Goal: Information Seeking & Learning: Learn about a topic

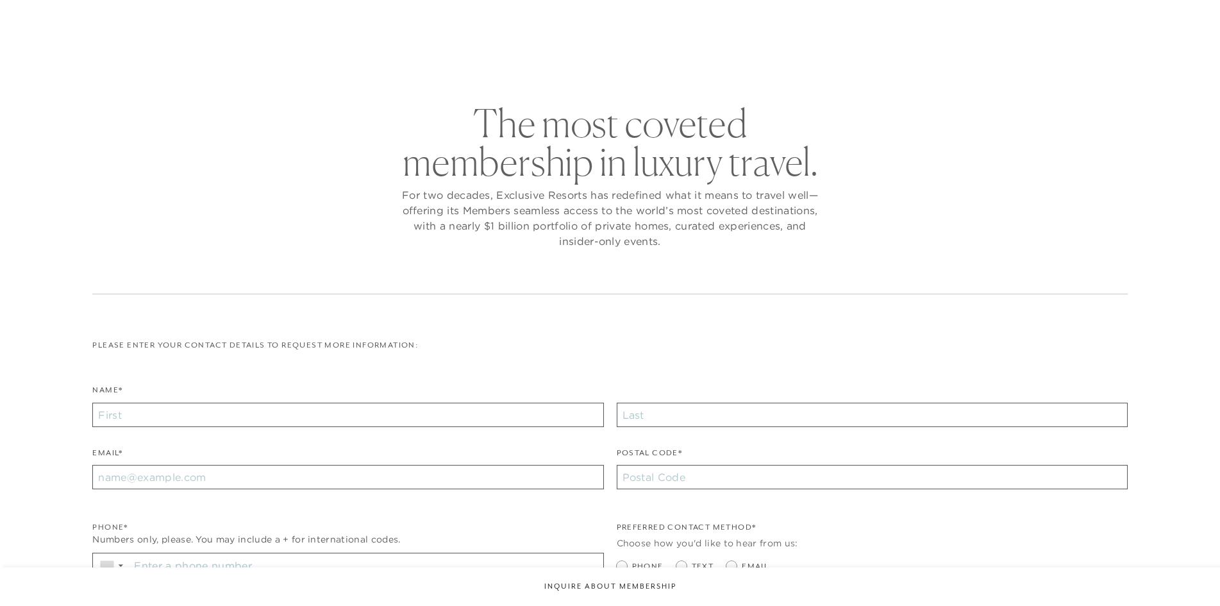
checkbox input "false"
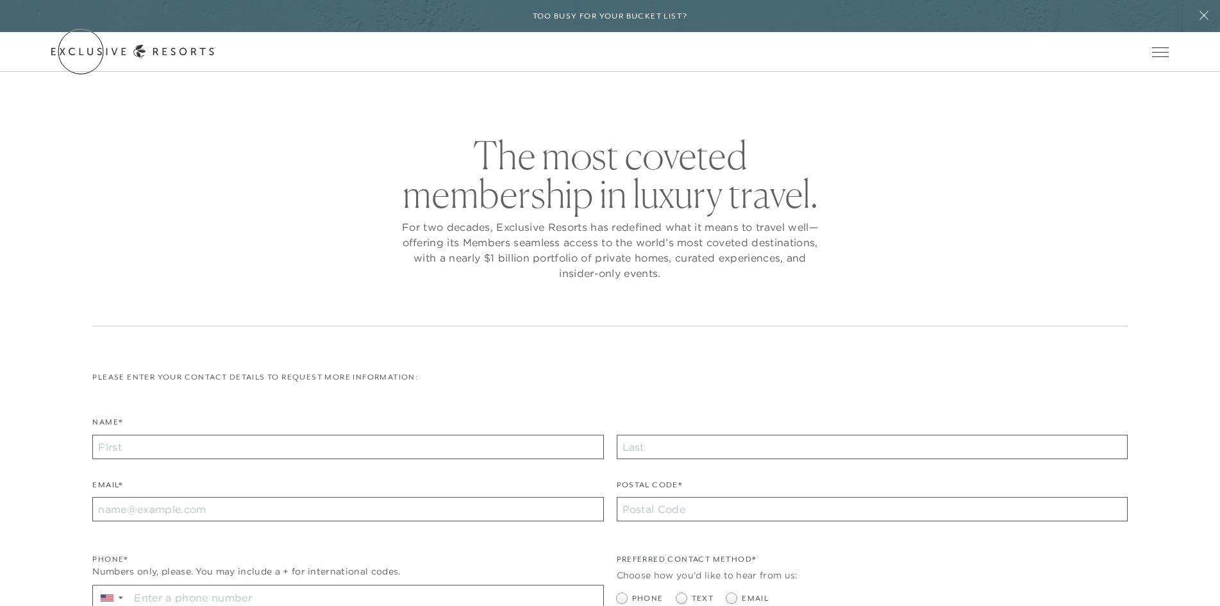
click at [0, 0] on link "Get Started" at bounding box center [0, 0] width 0 height 0
click at [0, 0] on link "VIP Benefits" at bounding box center [0, 0] width 0 height 0
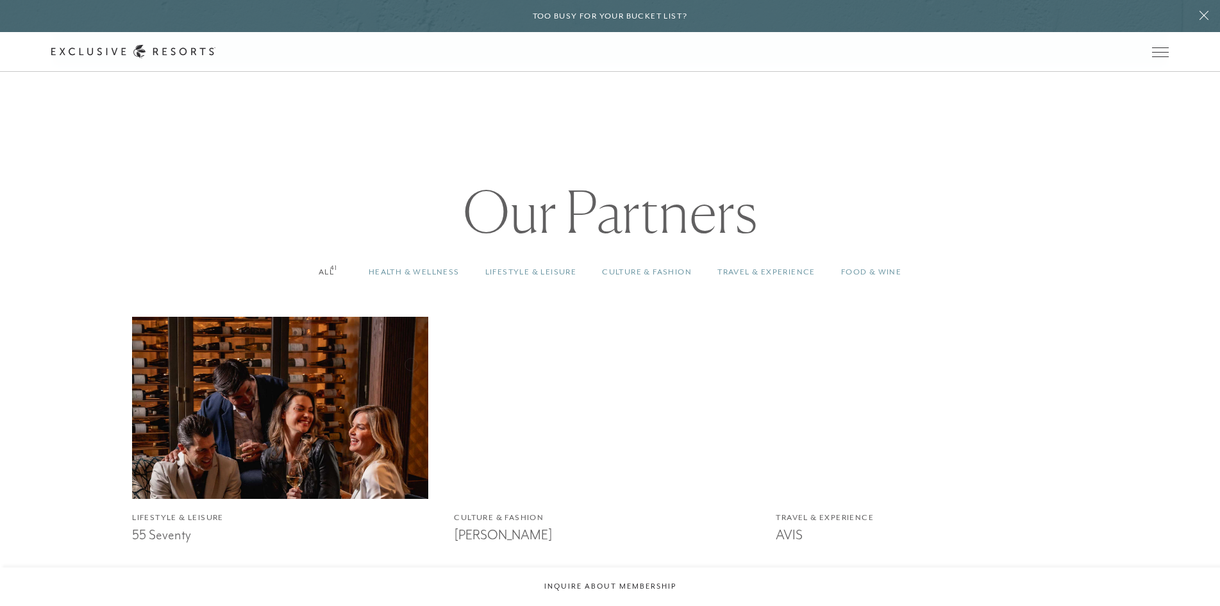
scroll to position [1154, 0]
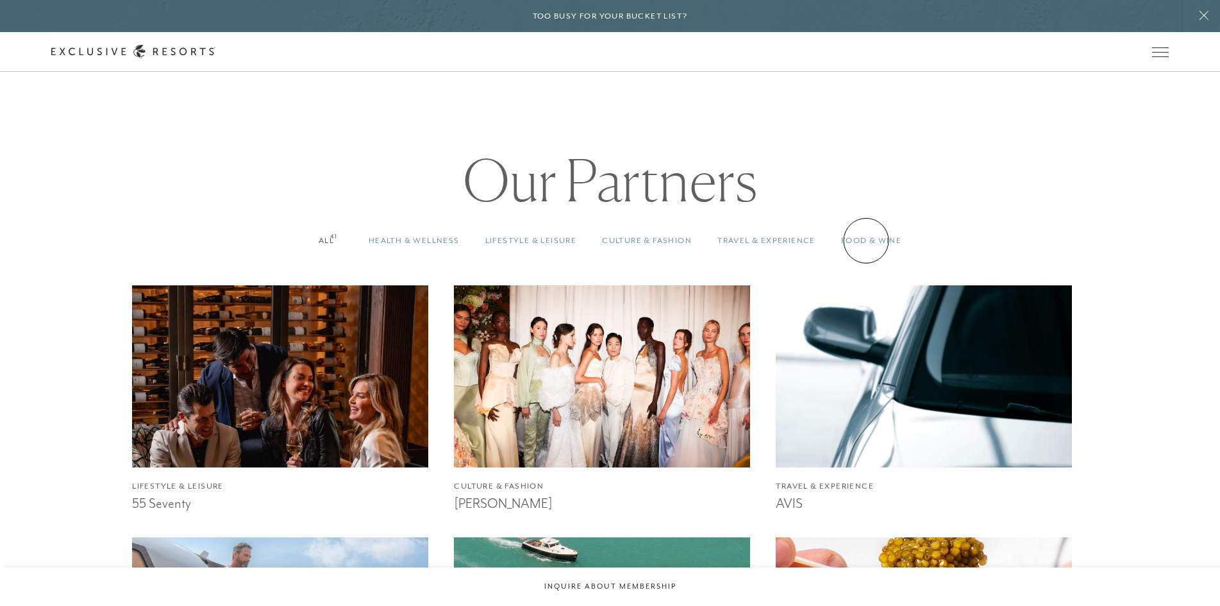
click at [866, 240] on link "Food & Wine 41" at bounding box center [871, 241] width 86 height 38
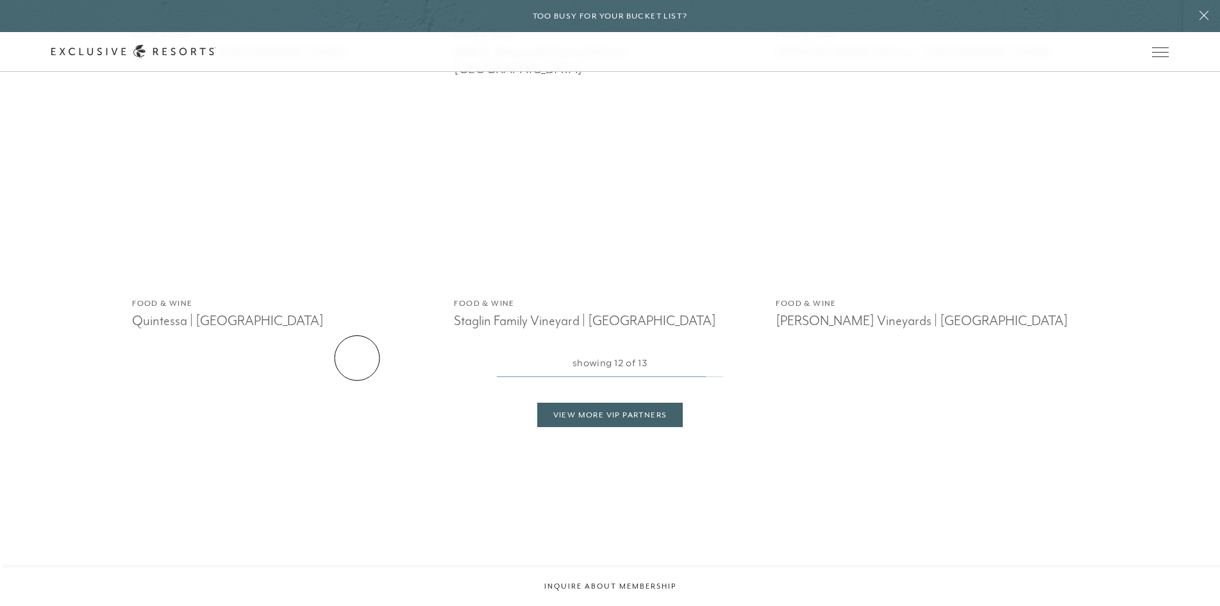
scroll to position [2115, 0]
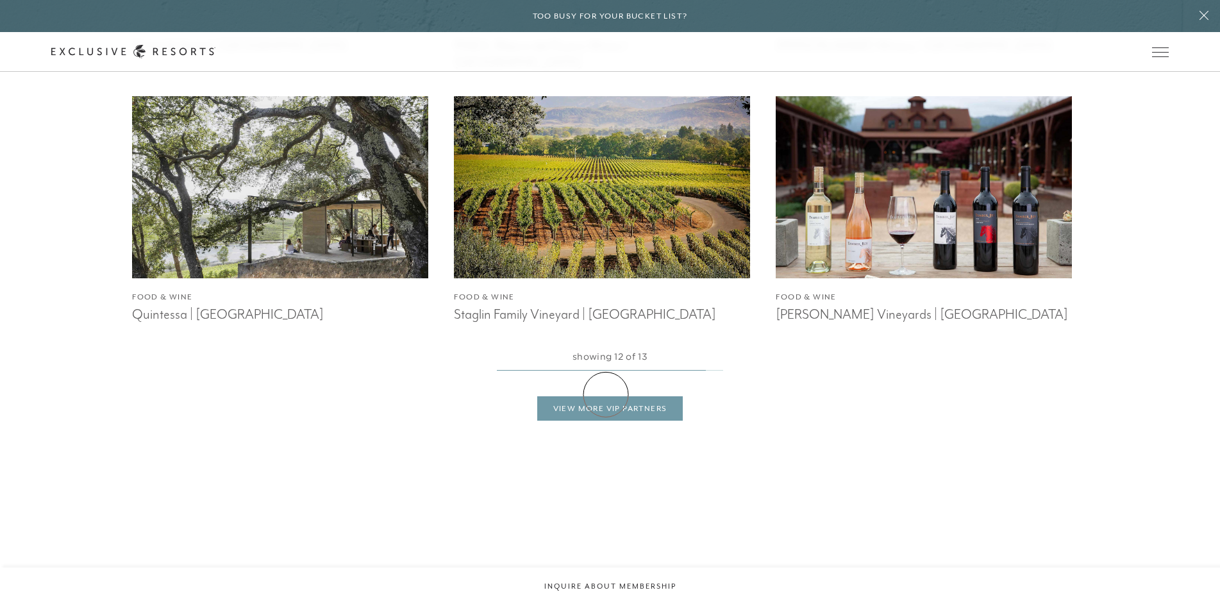
click at [606, 396] on link "View More VIP Partners" at bounding box center [610, 408] width 146 height 24
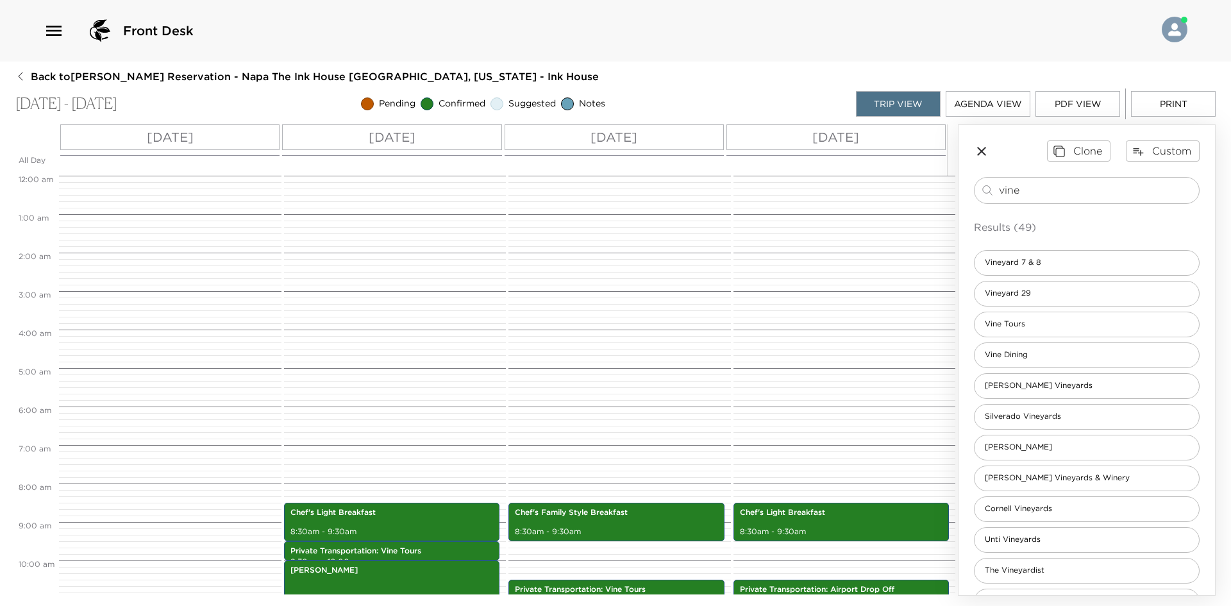
scroll to position [430, 0]
